Goal: Task Accomplishment & Management: Use online tool/utility

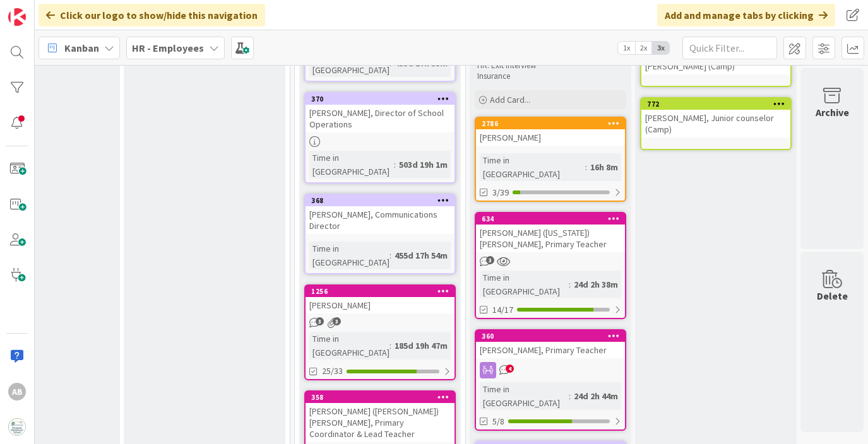
scroll to position [190, 1770]
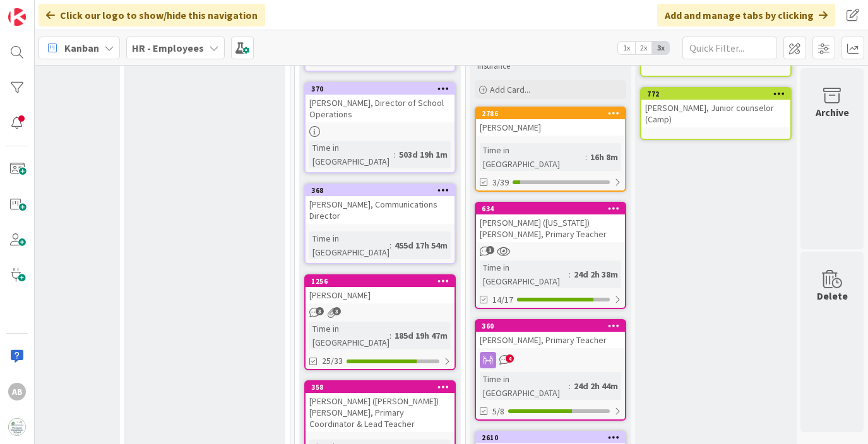
drag, startPoint x: 318, startPoint y: 401, endPoint x: 100, endPoint y: 12, distance: 446.3
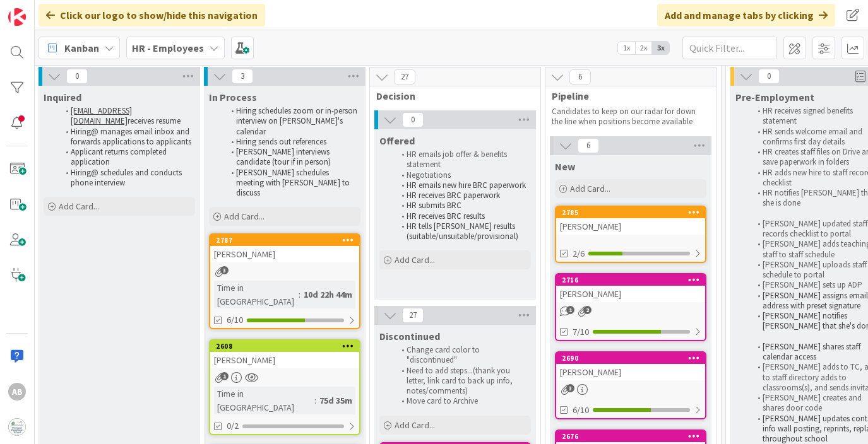
scroll to position [43, 336]
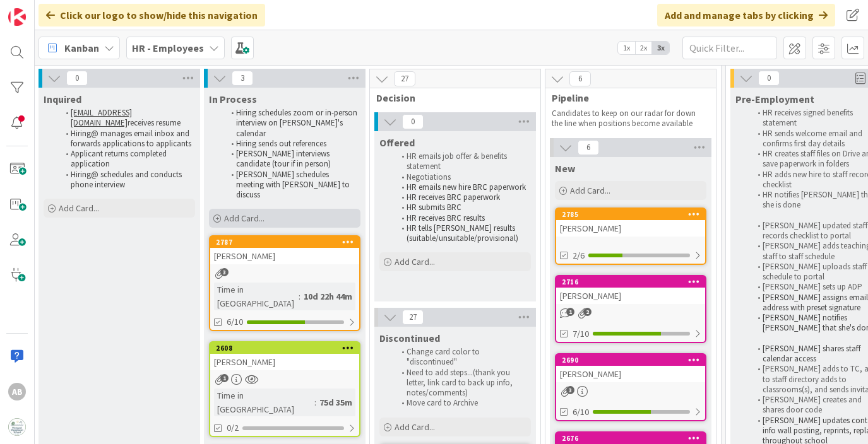
click at [249, 213] on span "Add Card..." at bounding box center [244, 218] width 40 height 11
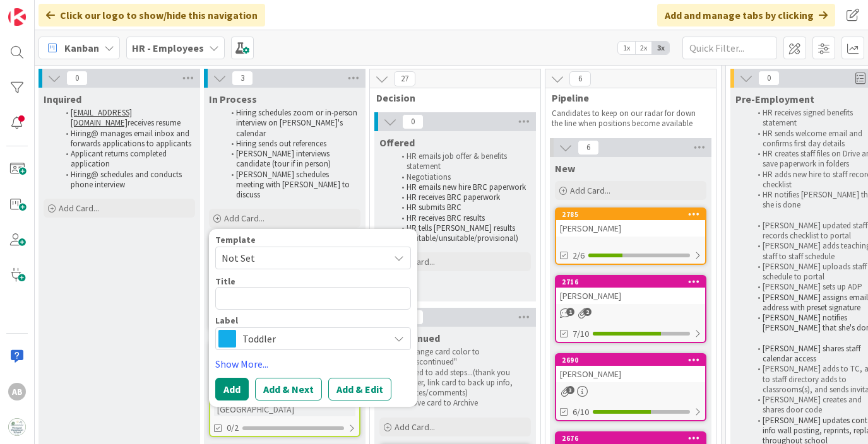
click at [242, 330] on span "Toddler" at bounding box center [312, 339] width 140 height 18
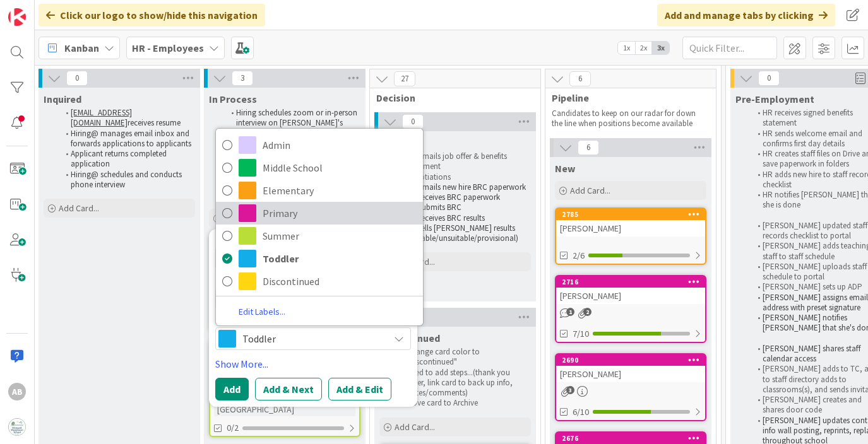
click at [289, 204] on span "Primary" at bounding box center [340, 213] width 154 height 19
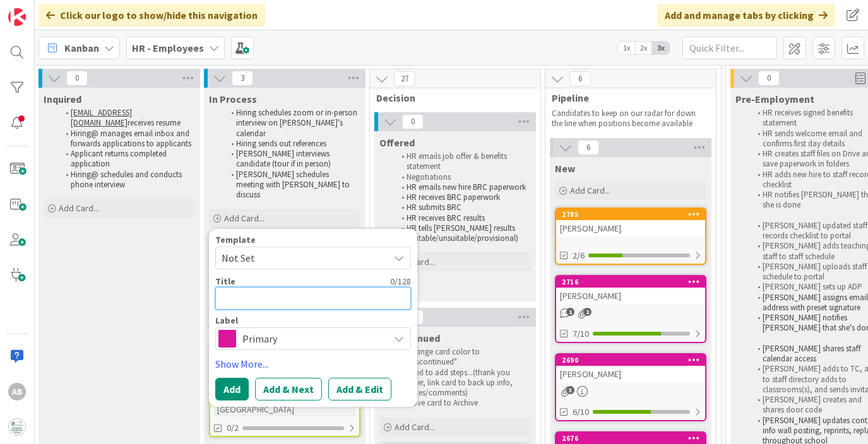
click at [263, 287] on textarea at bounding box center [313, 298] width 196 height 23
type textarea "x"
type textarea "E"
type textarea "x"
type textarea "Em"
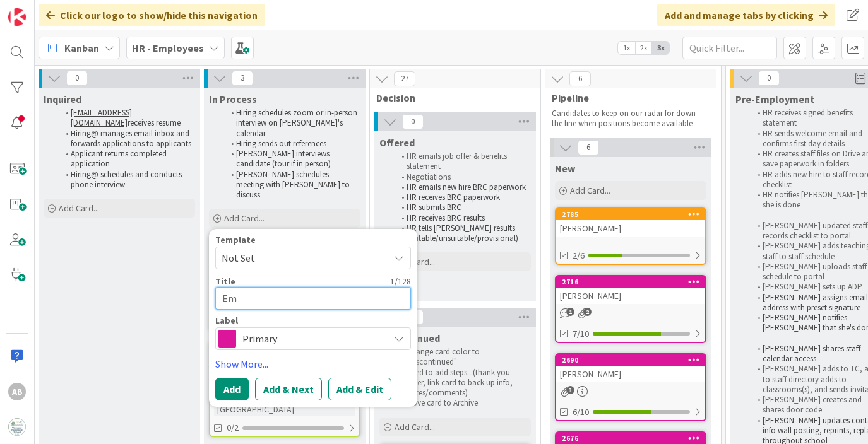
type textarea "x"
type textarea "Emm"
type textarea "x"
type textarea "[PERSON_NAME]"
type textarea "x"
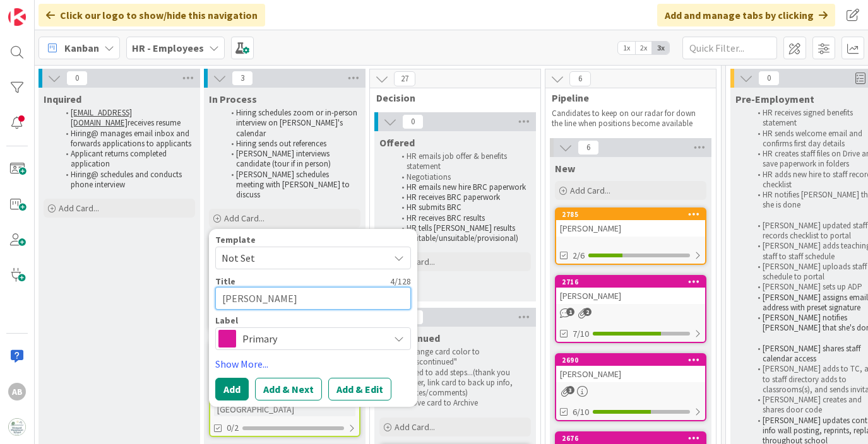
type textarea "[PERSON_NAME]"
type textarea "x"
type textarea "[PERSON_NAME]"
type textarea "x"
type textarea "[PERSON_NAME]"
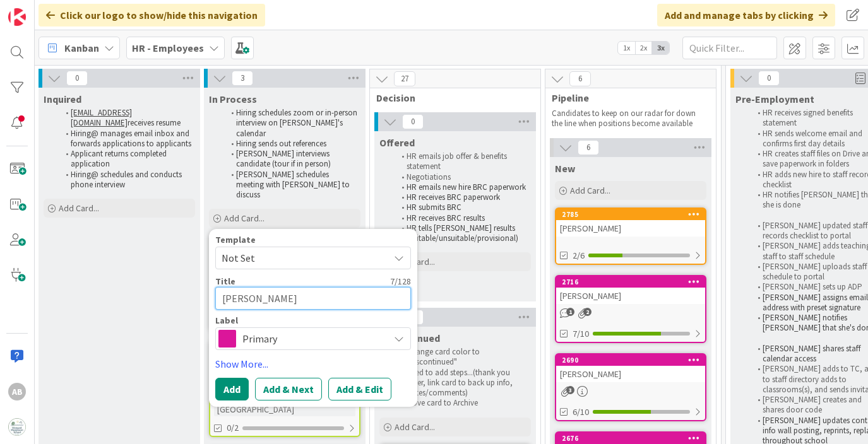
type textarea "x"
type textarea "[PERSON_NAME] [PERSON_NAME]"
type textarea "x"
type textarea "[PERSON_NAME]"
type textarea "x"
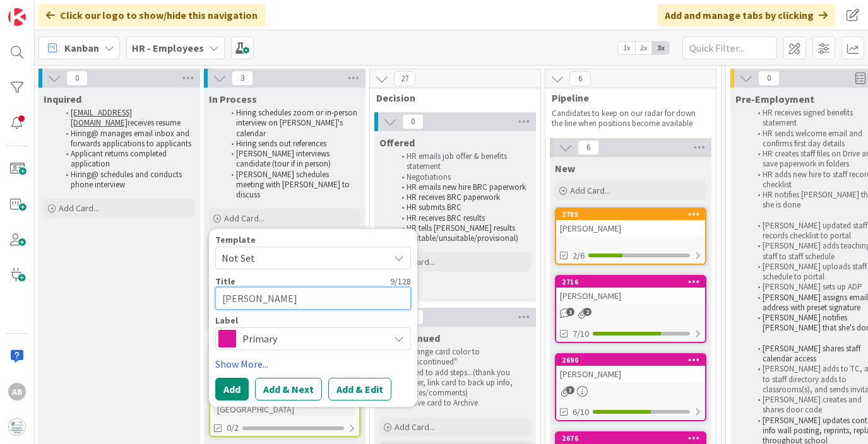
type textarea "[PERSON_NAME]"
type textarea "x"
type textarea "[PERSON_NAME]"
type textarea "x"
type textarea "[PERSON_NAME]"
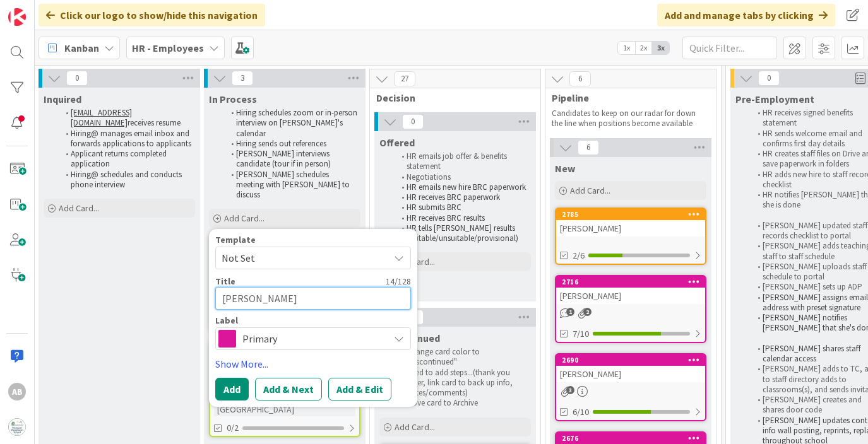
type textarea "x"
type textarea "[PERSON_NAME]"
type textarea "x"
type textarea "[PERSON_NAME]"
type textarea "x"
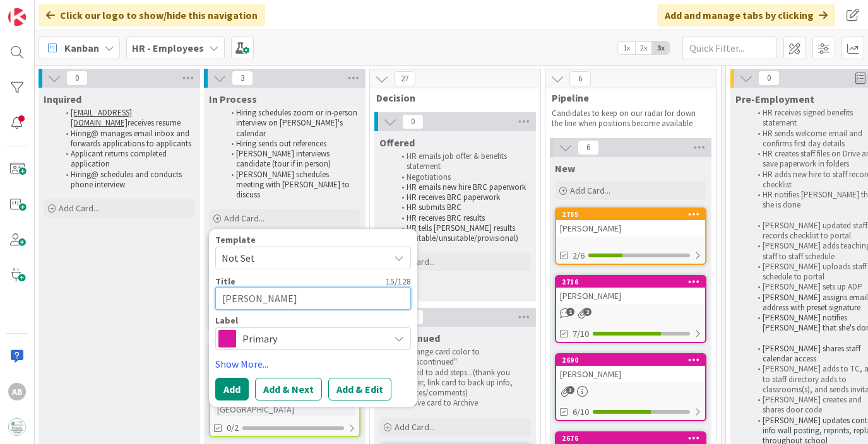
type textarea "[PERSON_NAME]"
type textarea "x"
type textarea "[PERSON_NAME]"
type textarea "x"
type textarea "[PERSON_NAME]"
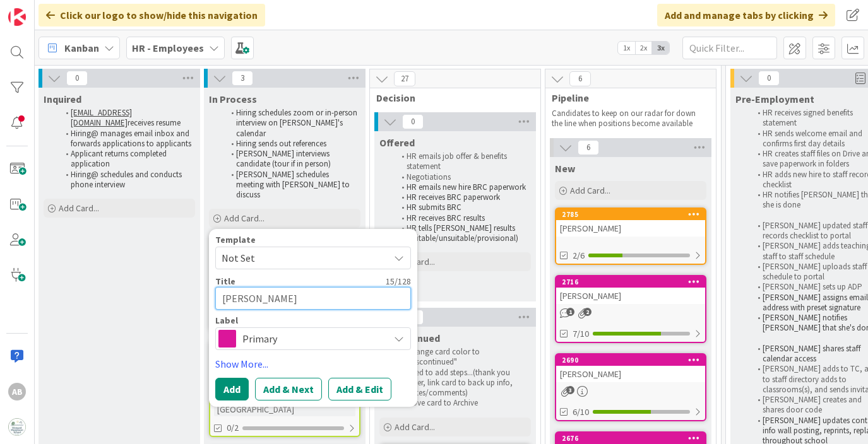
type textarea "x"
type textarea "[PERSON_NAME]"
type textarea "x"
type textarea "[PERSON_NAME]"
type textarea "x"
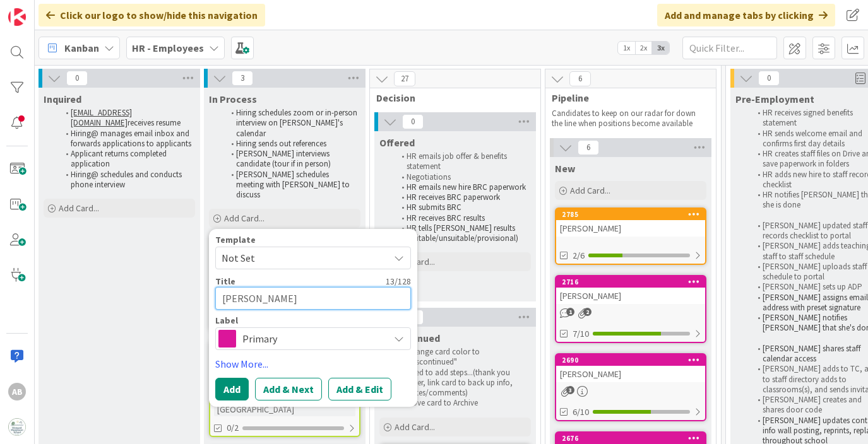
type textarea "[PERSON_NAME]"
type textarea "x"
type textarea "[PERSON_NAME]"
type textarea "x"
type textarea "[PERSON_NAME]"
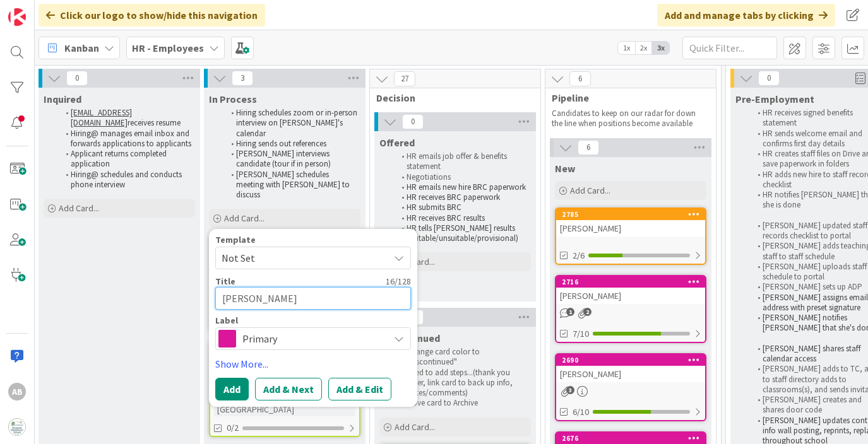
type textarea "x"
type textarea "[PERSON_NAME]"
type textarea "x"
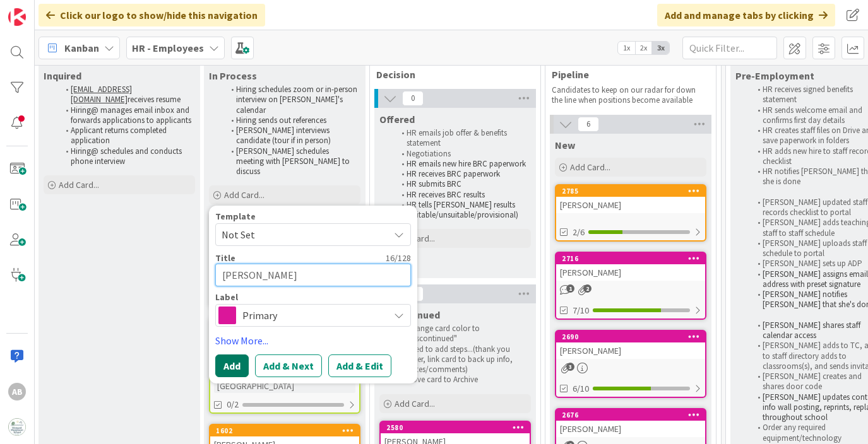
scroll to position [69, 336]
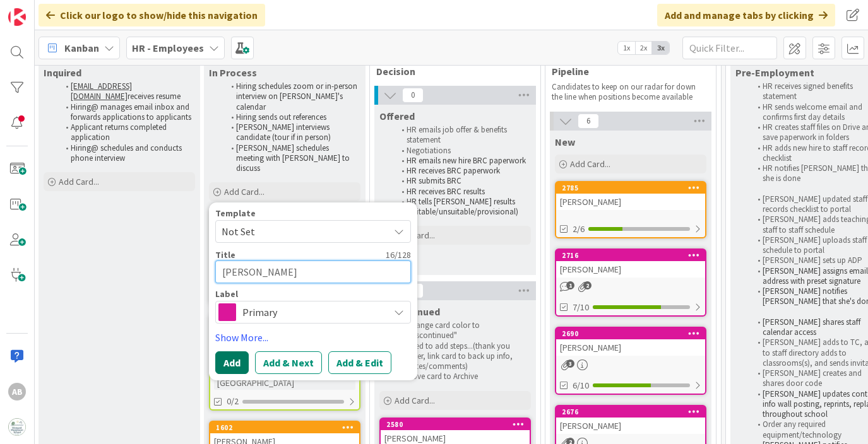
type textarea "[PERSON_NAME]"
click at [229, 352] on button "Add" at bounding box center [231, 363] width 33 height 23
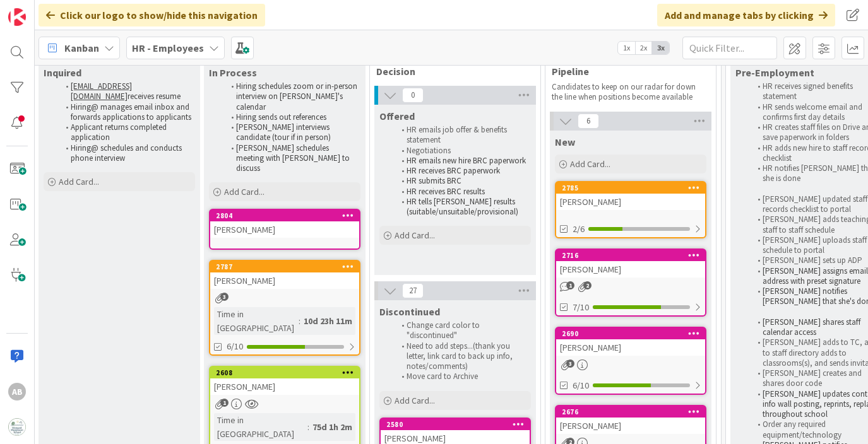
click at [284, 221] on div "2804 [PERSON_NAME]" at bounding box center [285, 229] width 152 height 41
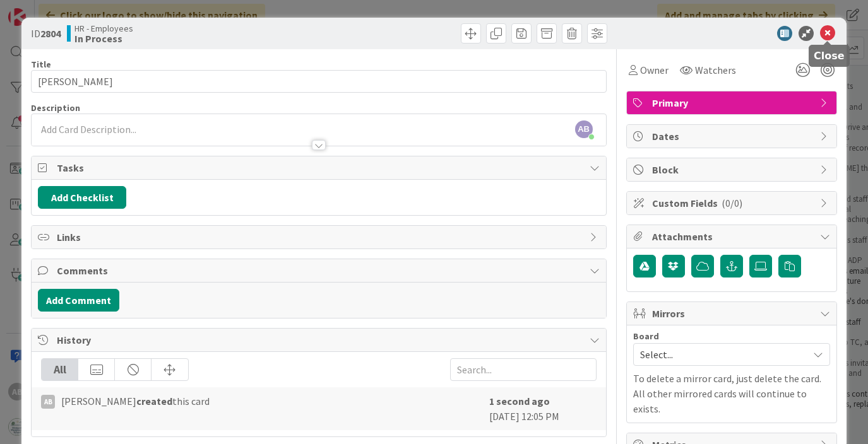
click at [828, 32] on icon at bounding box center [827, 33] width 15 height 15
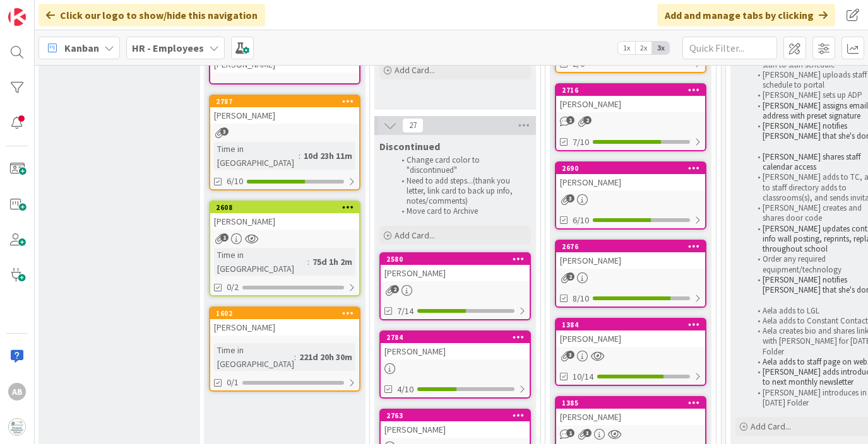
scroll to position [246, 336]
